Goal: Find specific page/section: Find specific page/section

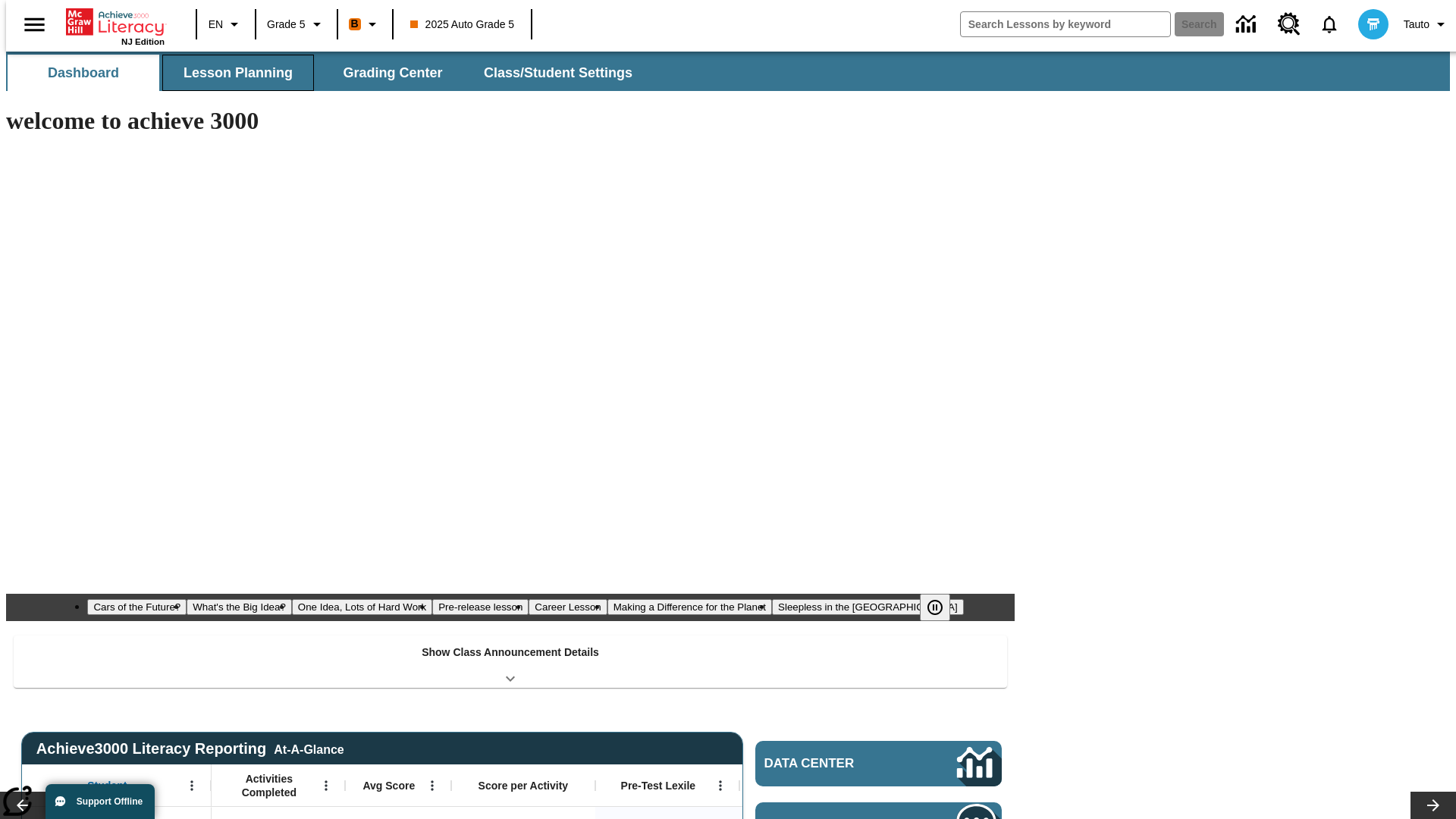
click at [232, 73] on span "Lesson Planning" at bounding box center [238, 73] width 109 height 18
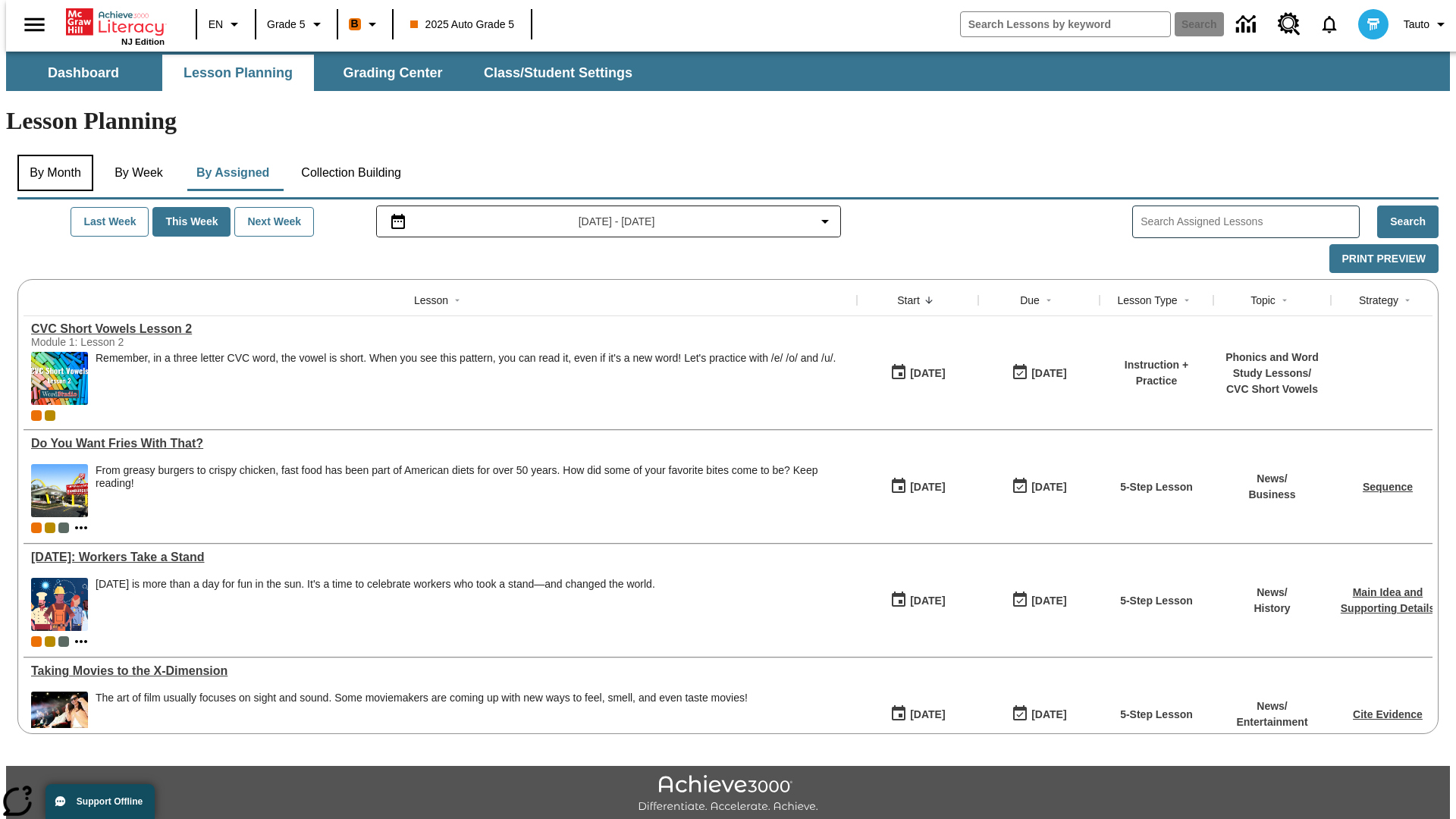
click at [51, 155] on button "By Month" at bounding box center [56, 173] width 76 height 36
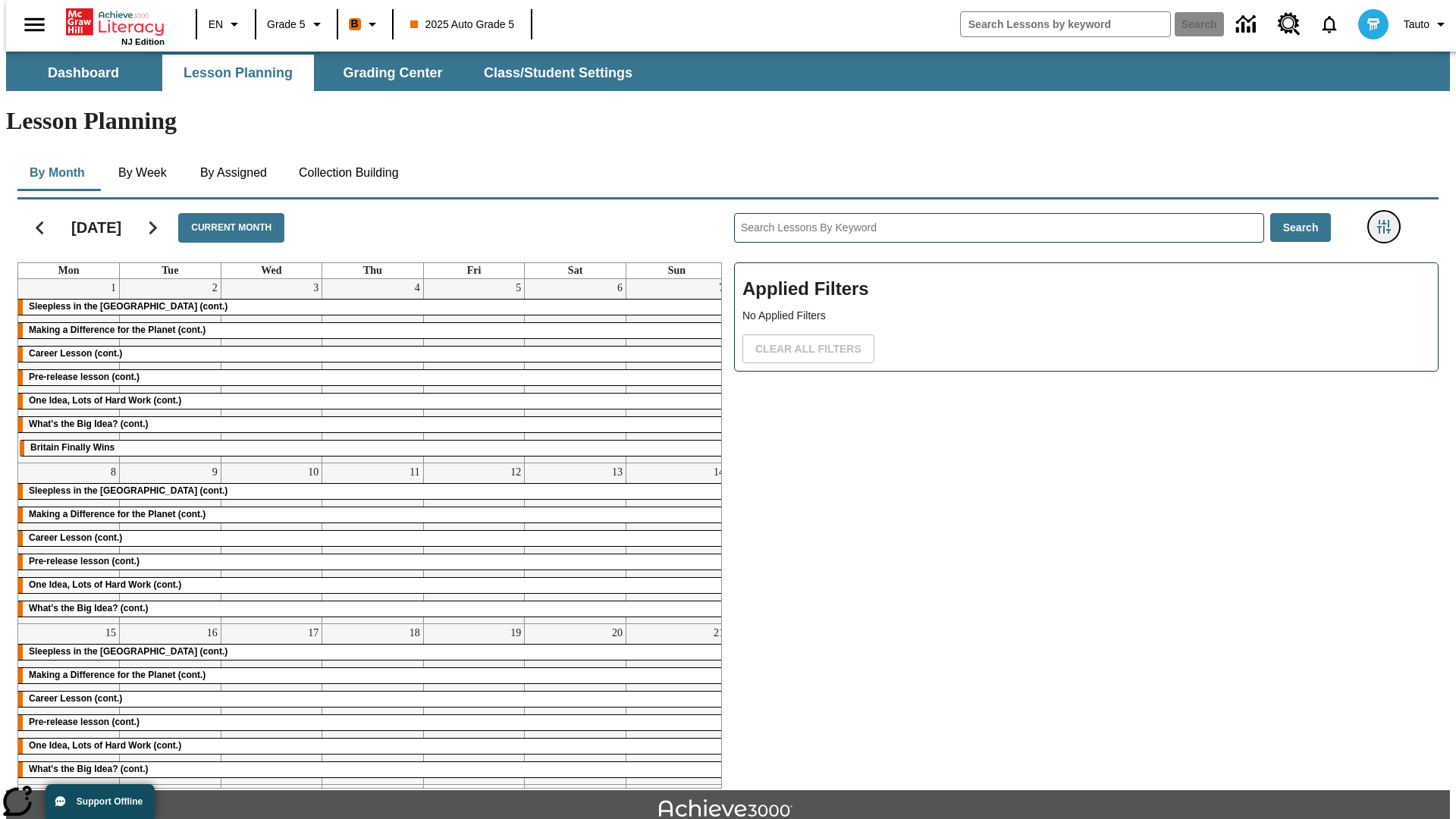
click at [1389, 220] on icon "Filters Side menu" at bounding box center [1384, 227] width 14 height 14
